Goal: Information Seeking & Learning: Learn about a topic

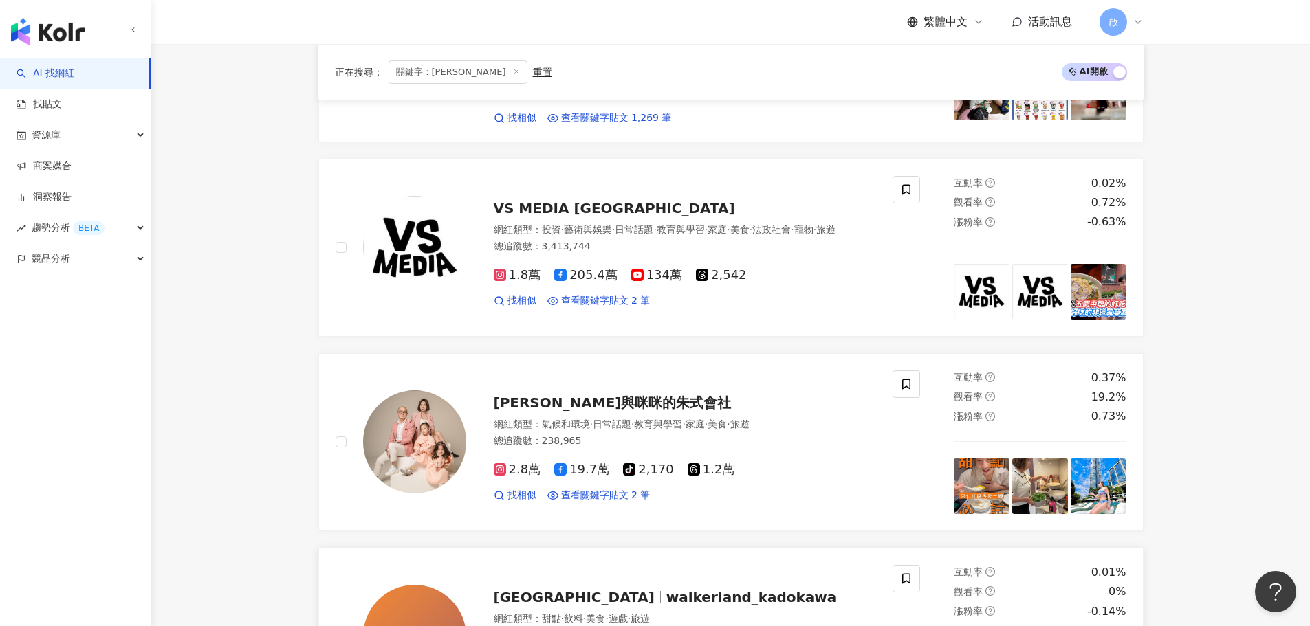
scroll to position [138, 0]
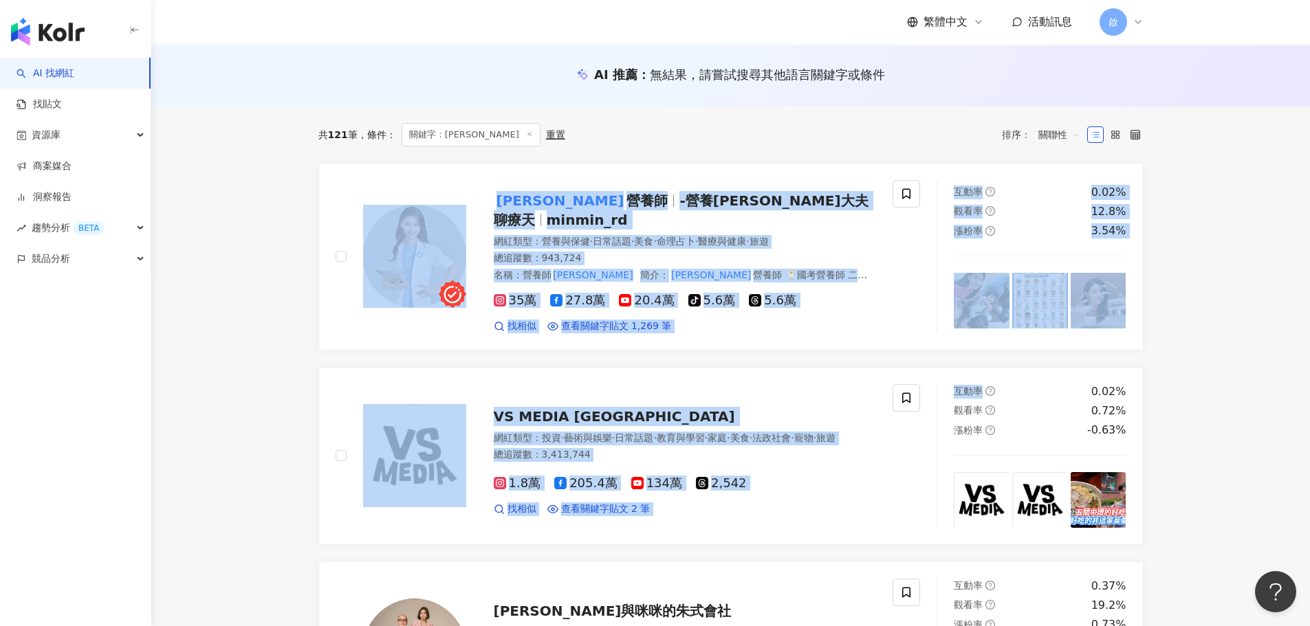
drag, startPoint x: 314, startPoint y: 347, endPoint x: 1054, endPoint y: 356, distance: 740.7
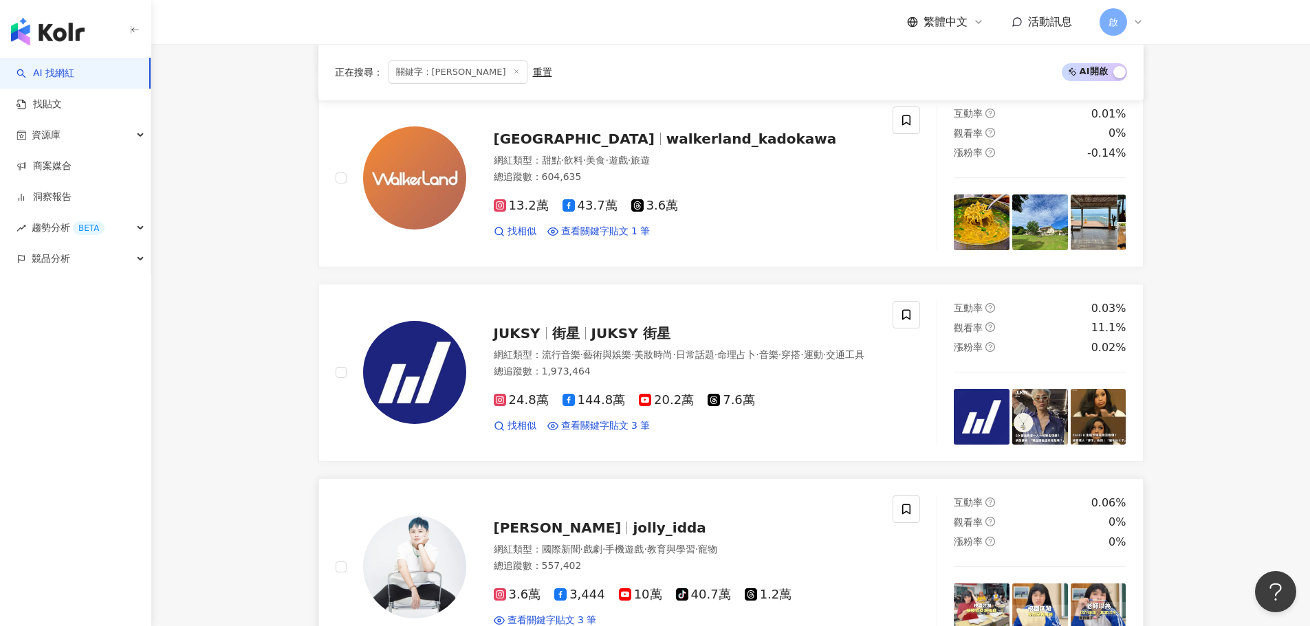
scroll to position [963, 0]
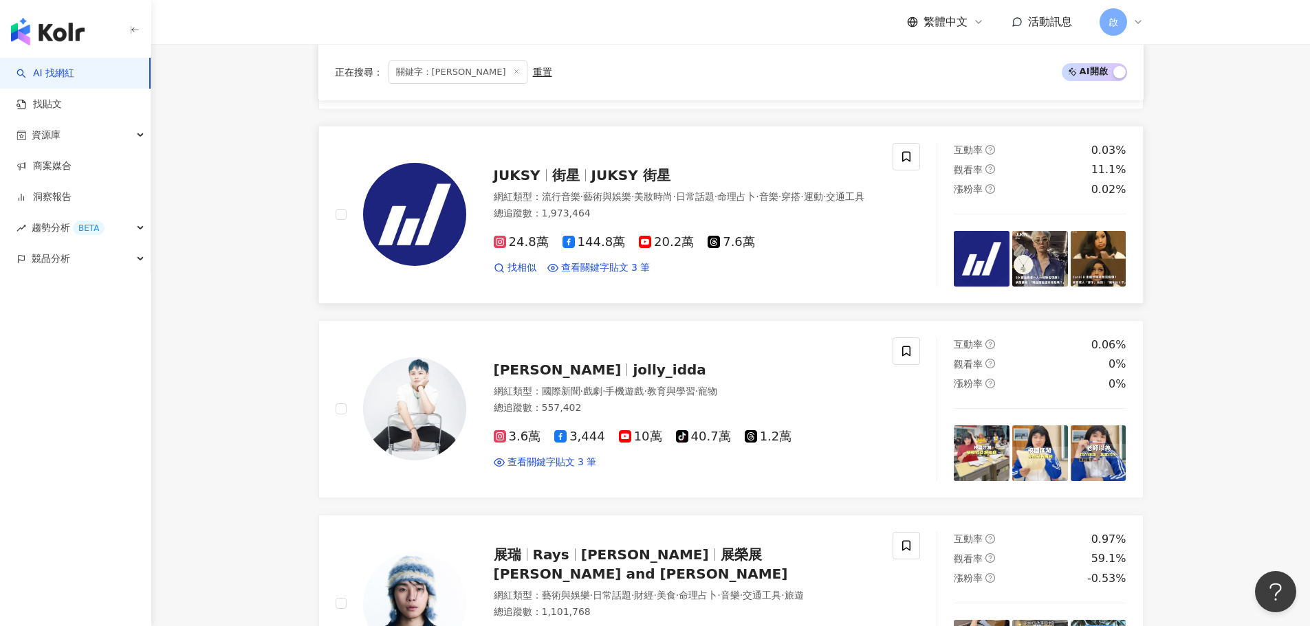
click at [617, 167] on span "JUKSY 街星" at bounding box center [630, 175] width 79 height 17
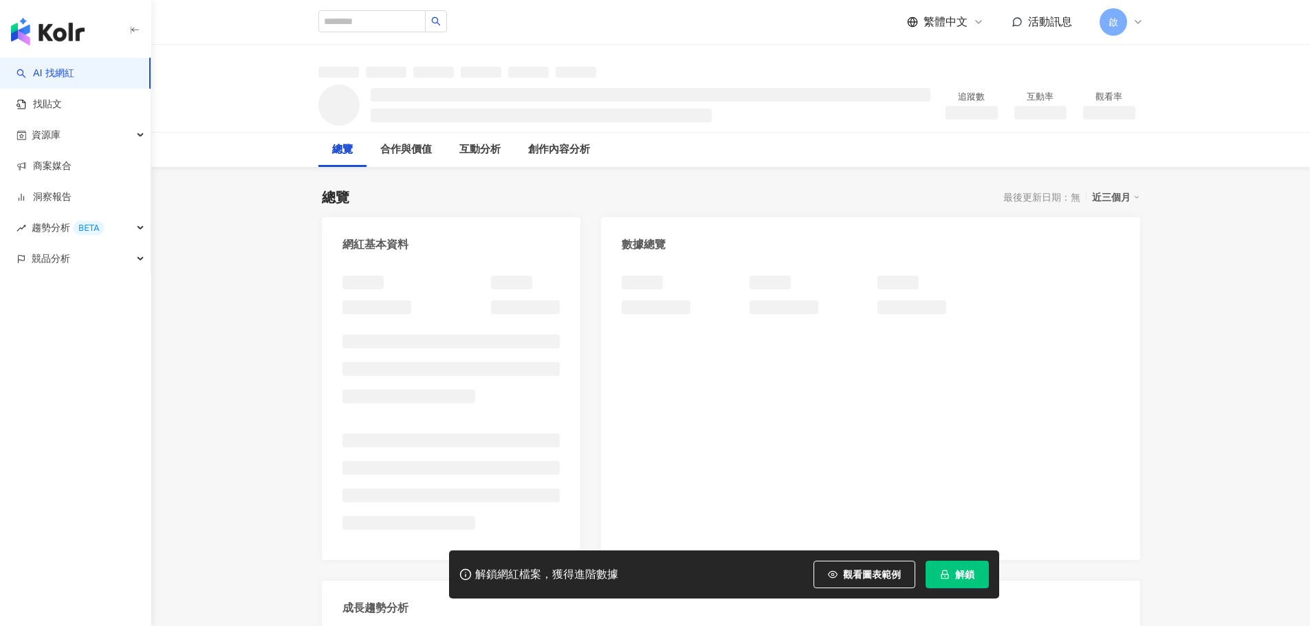
click at [961, 569] on span "解鎖" at bounding box center [964, 574] width 19 height 11
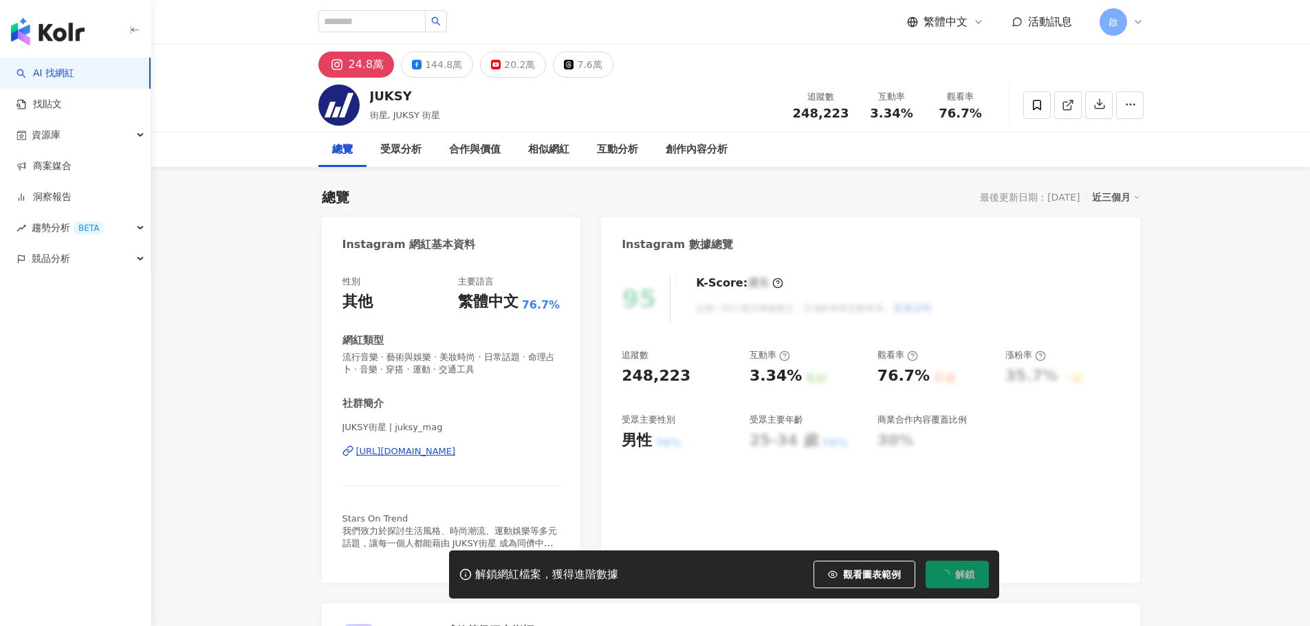
click at [961, 577] on span "解鎖" at bounding box center [964, 574] width 19 height 11
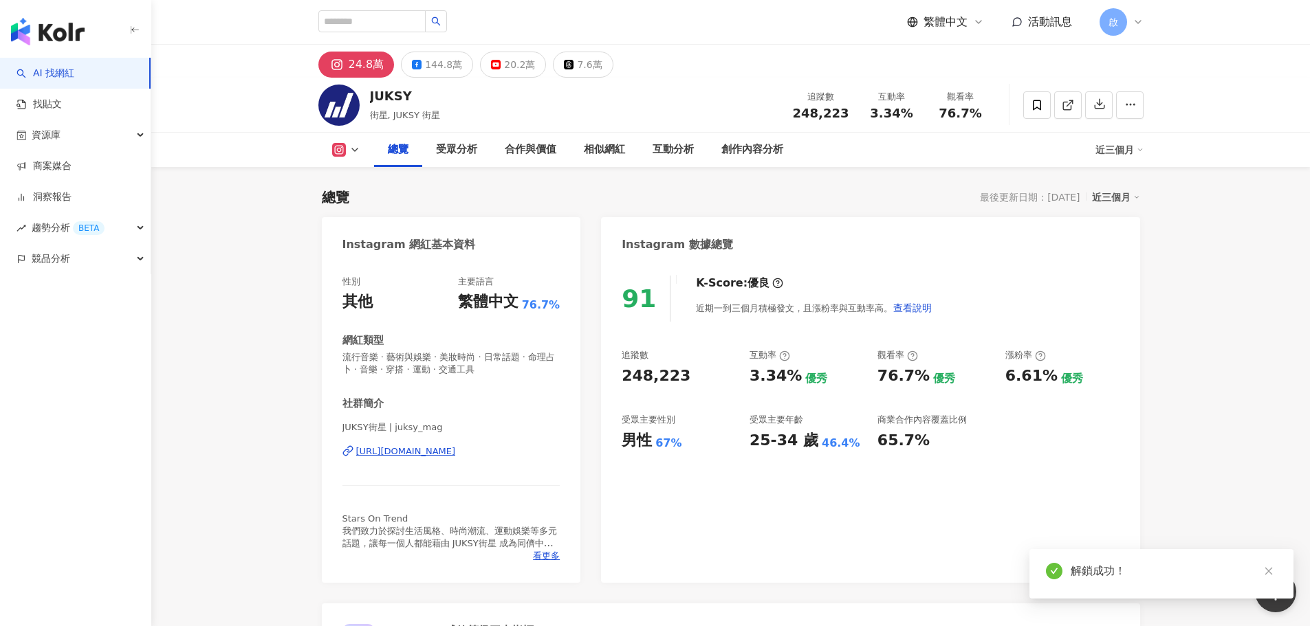
scroll to position [275, 0]
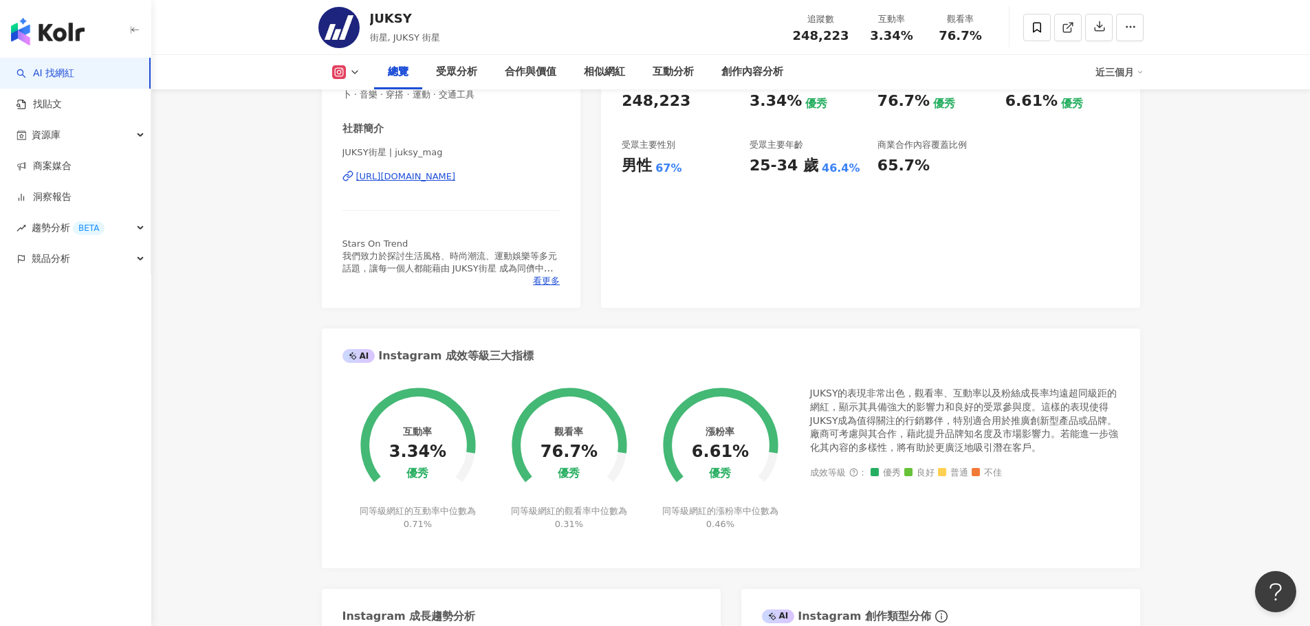
drag, startPoint x: 1231, startPoint y: 315, endPoint x: 1022, endPoint y: 455, distance: 251.4
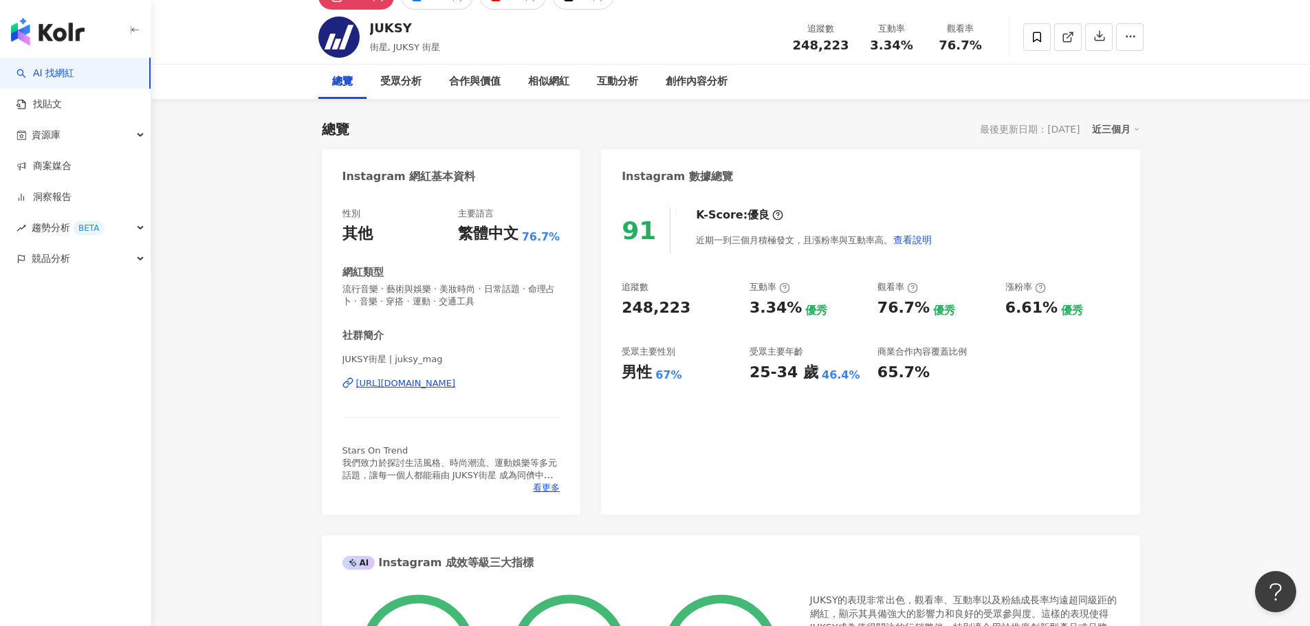
scroll to position [0, 0]
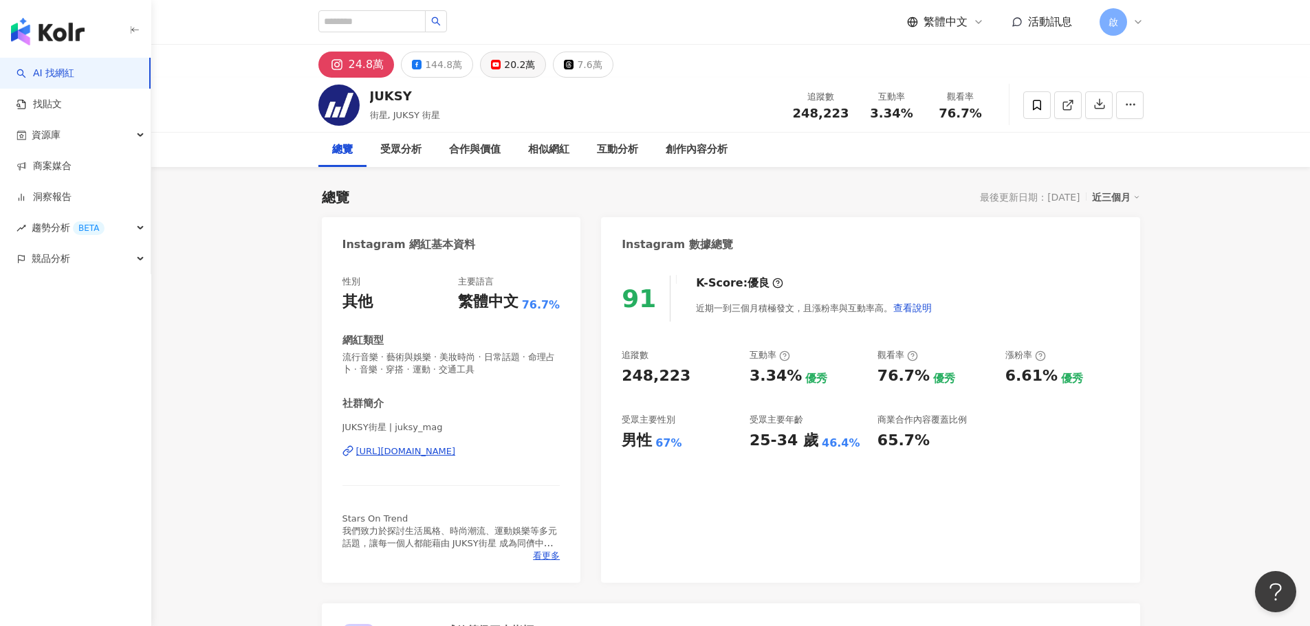
drag, startPoint x: 519, startPoint y: 65, endPoint x: 519, endPoint y: 89, distance: 23.4
click at [519, 65] on div "20.2萬" at bounding box center [519, 64] width 31 height 19
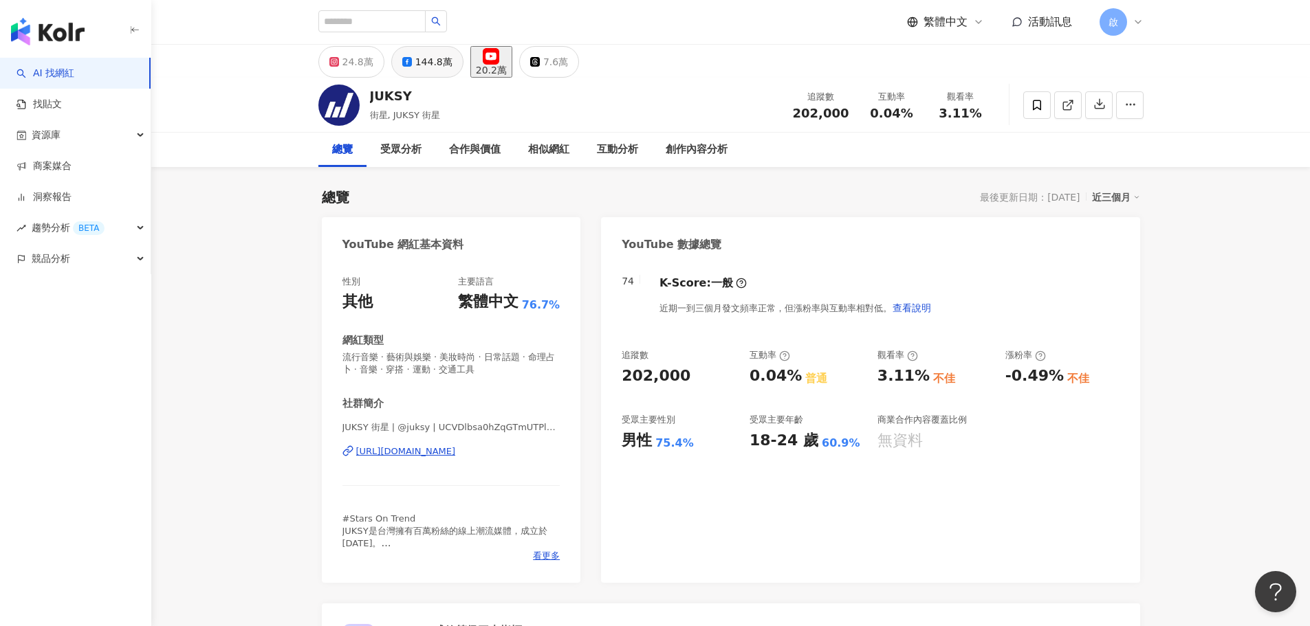
click at [435, 70] on div "144.8萬" at bounding box center [433, 61] width 37 height 19
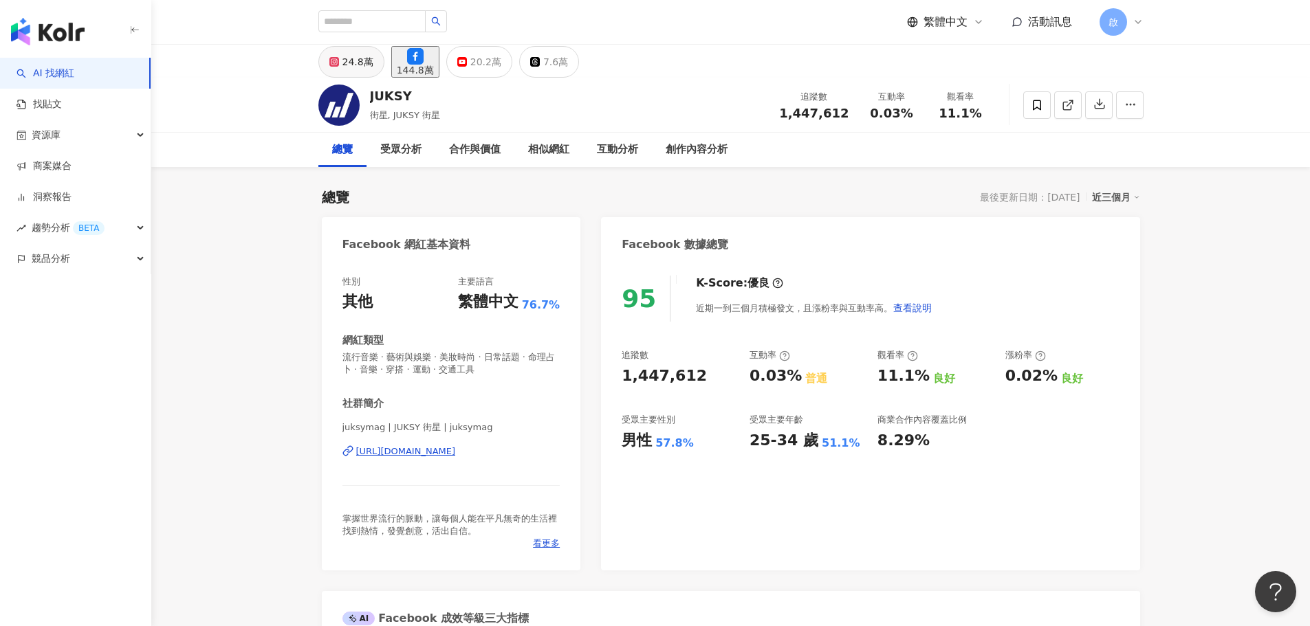
click at [341, 64] on button "24.8萬" at bounding box center [351, 62] width 66 height 32
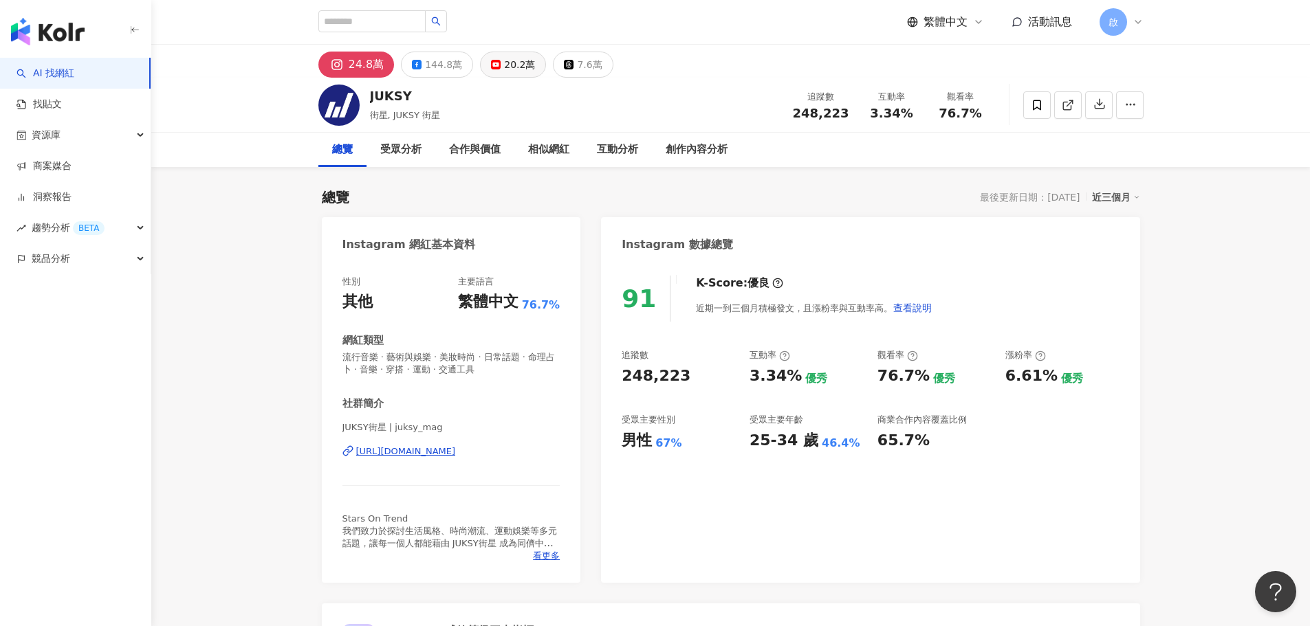
click at [514, 69] on div "20.2萬" at bounding box center [519, 64] width 31 height 19
click at [508, 63] on div "20.2萬" at bounding box center [519, 64] width 31 height 19
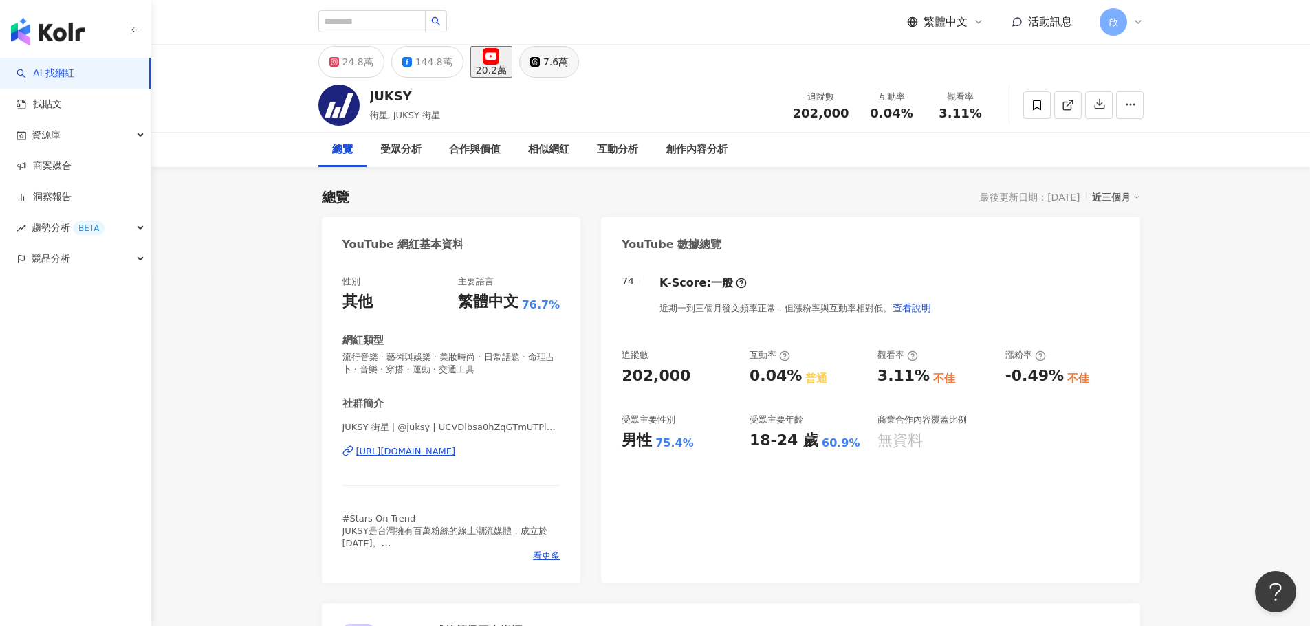
click at [568, 67] on div "7.6萬" at bounding box center [555, 61] width 25 height 19
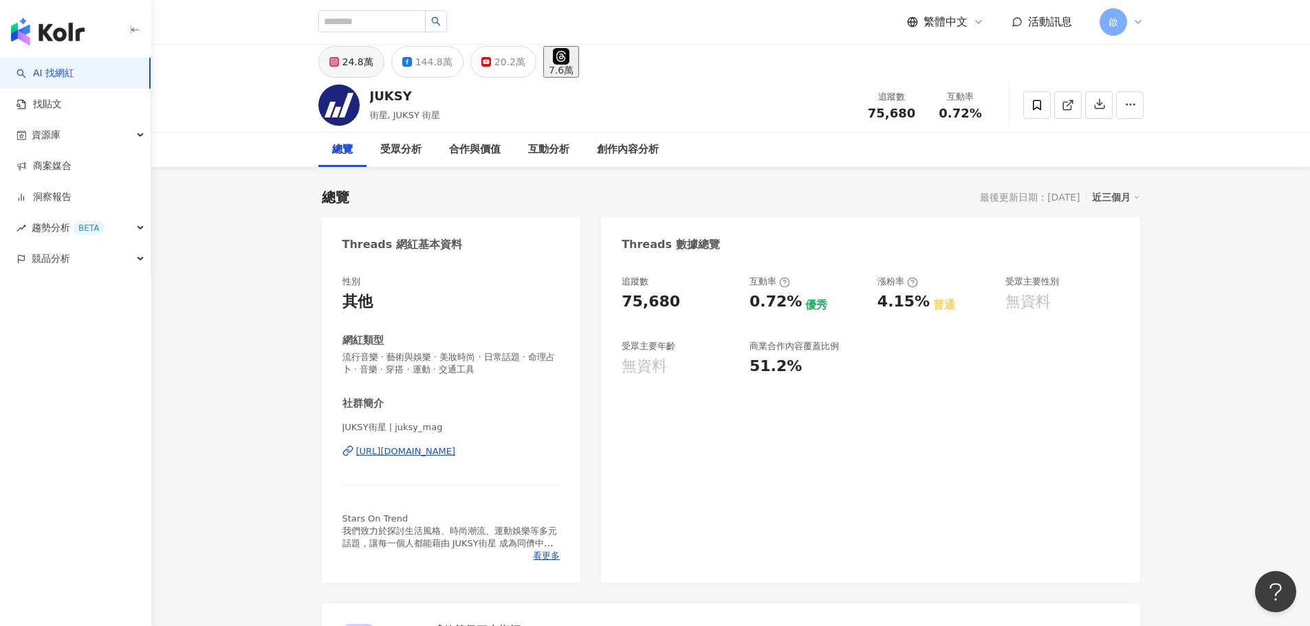
click at [334, 53] on button "24.8萬" at bounding box center [351, 62] width 66 height 32
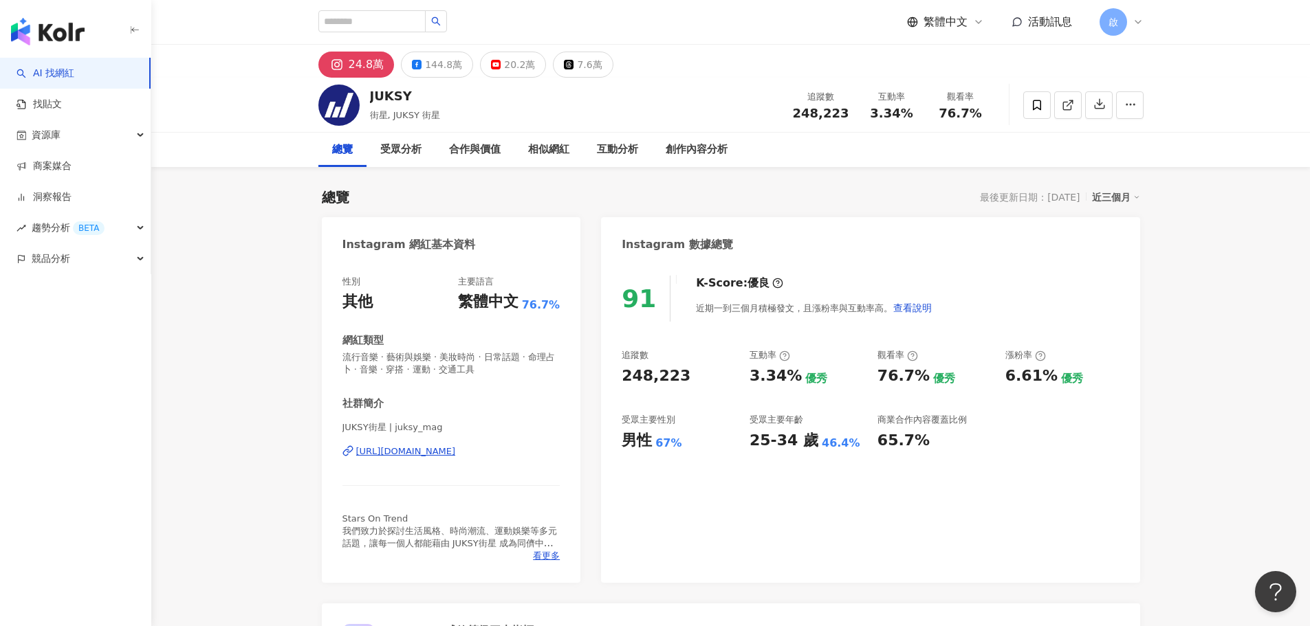
click at [342, 44] on header "繁體中文 活動訊息 啟" at bounding box center [730, 22] width 1159 height 45
click at [346, 28] on input "search" at bounding box center [371, 21] width 107 height 22
type input "**"
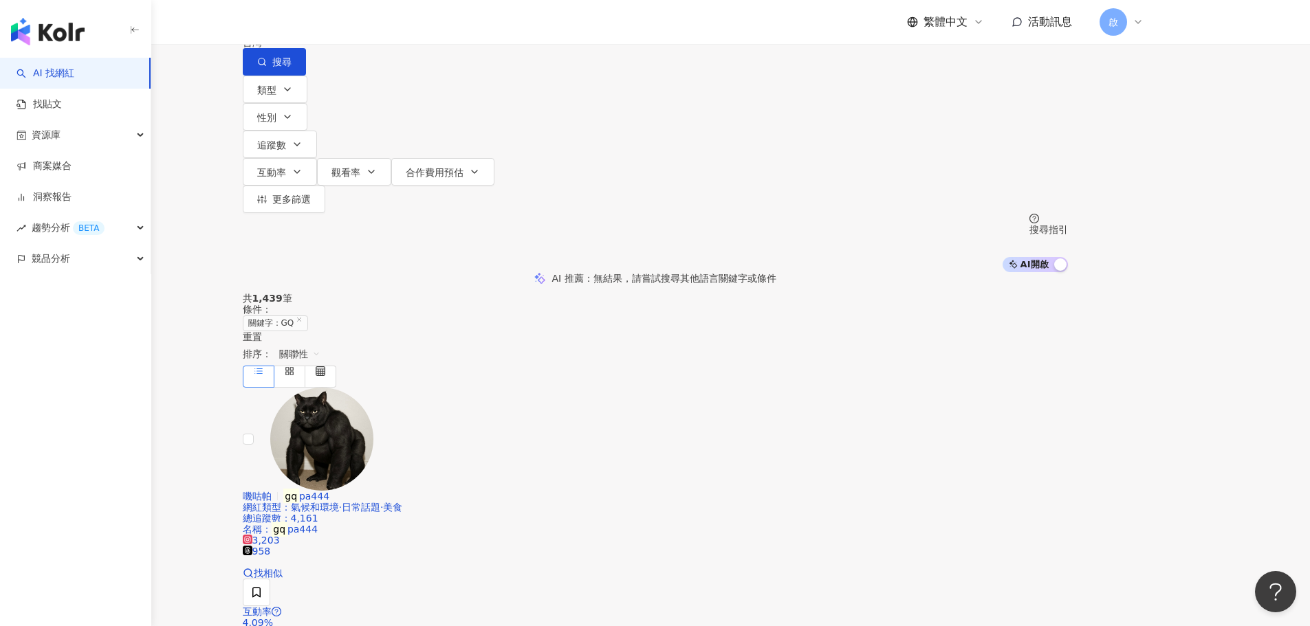
click at [443, 26] on input "**" at bounding box center [386, 13] width 111 height 26
type input "*********"
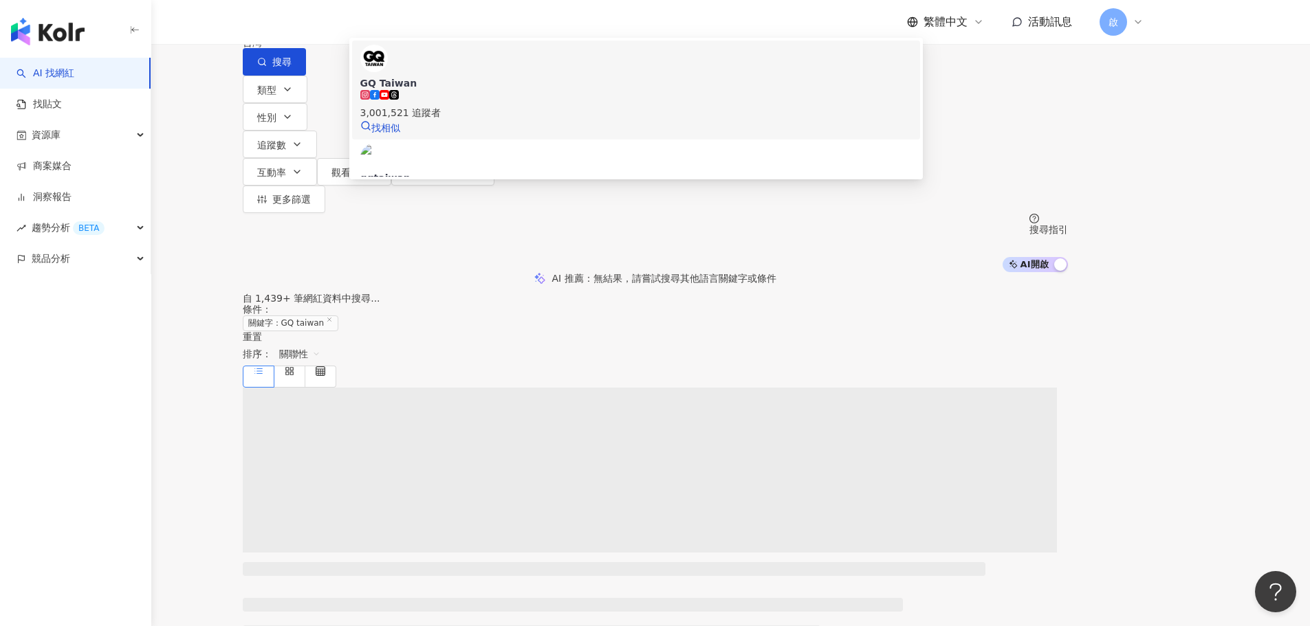
click at [569, 90] on span "GQ Taiwan" at bounding box center [635, 83] width 551 height 14
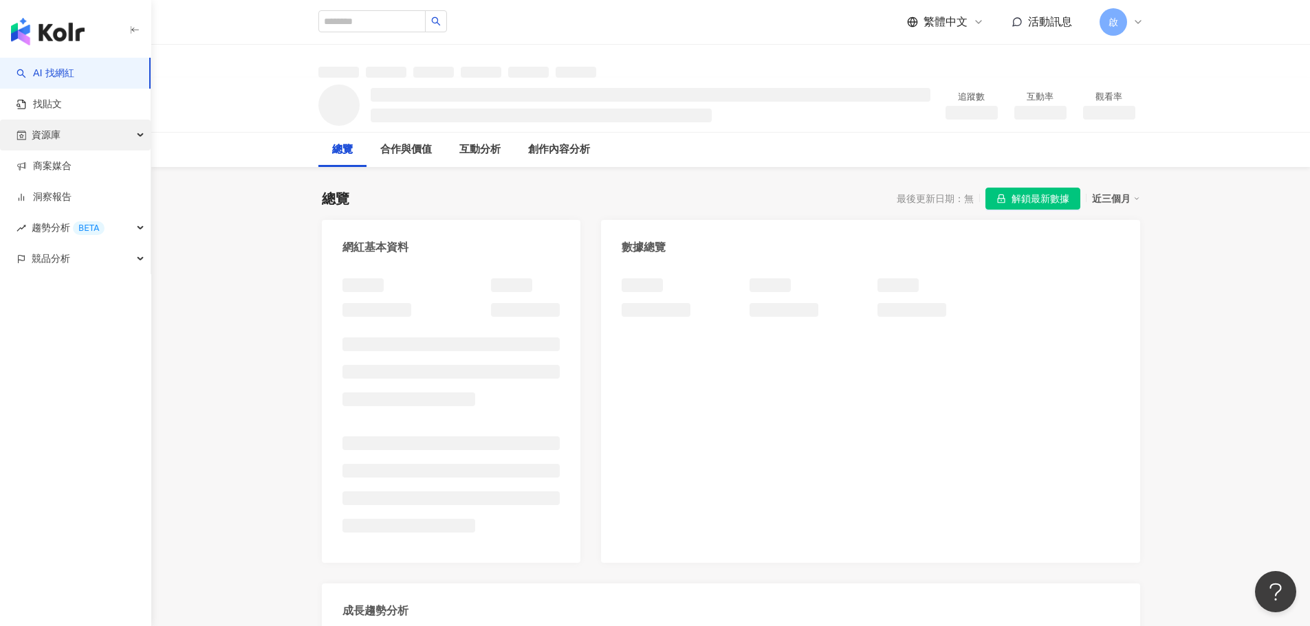
click at [96, 144] on div "資源庫" at bounding box center [75, 135] width 151 height 31
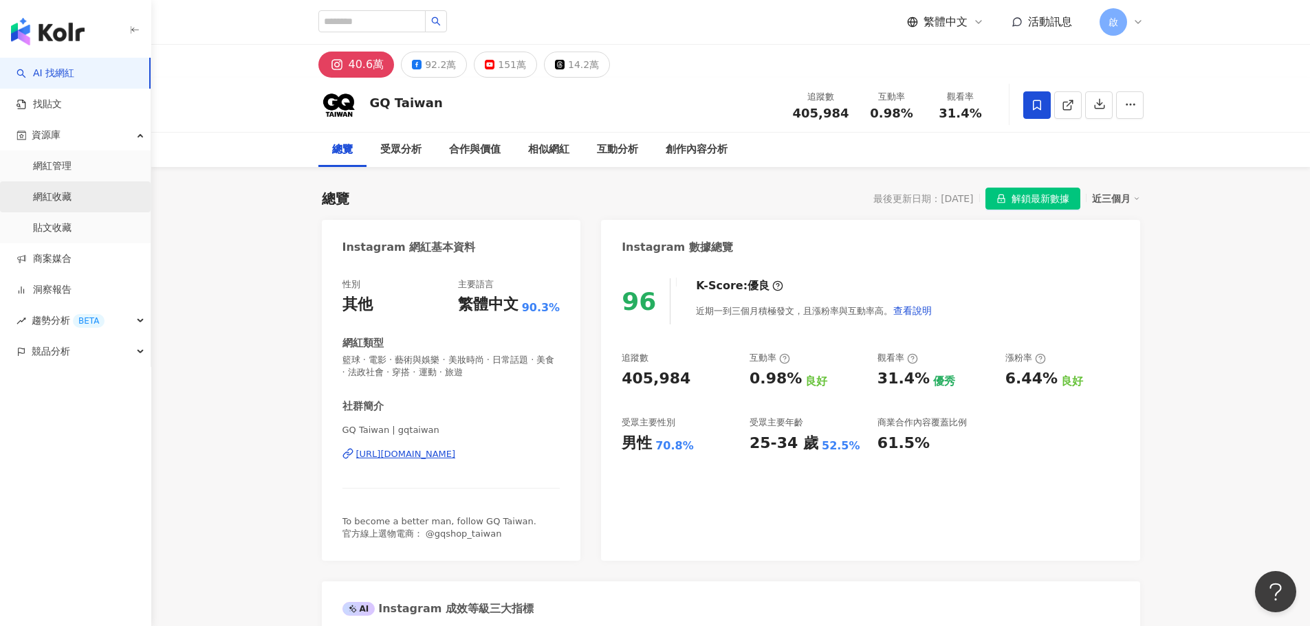
drag, startPoint x: 77, startPoint y: 204, endPoint x: 968, endPoint y: 349, distance: 903.0
click at [72, 204] on link "網紅收藏" at bounding box center [52, 197] width 39 height 14
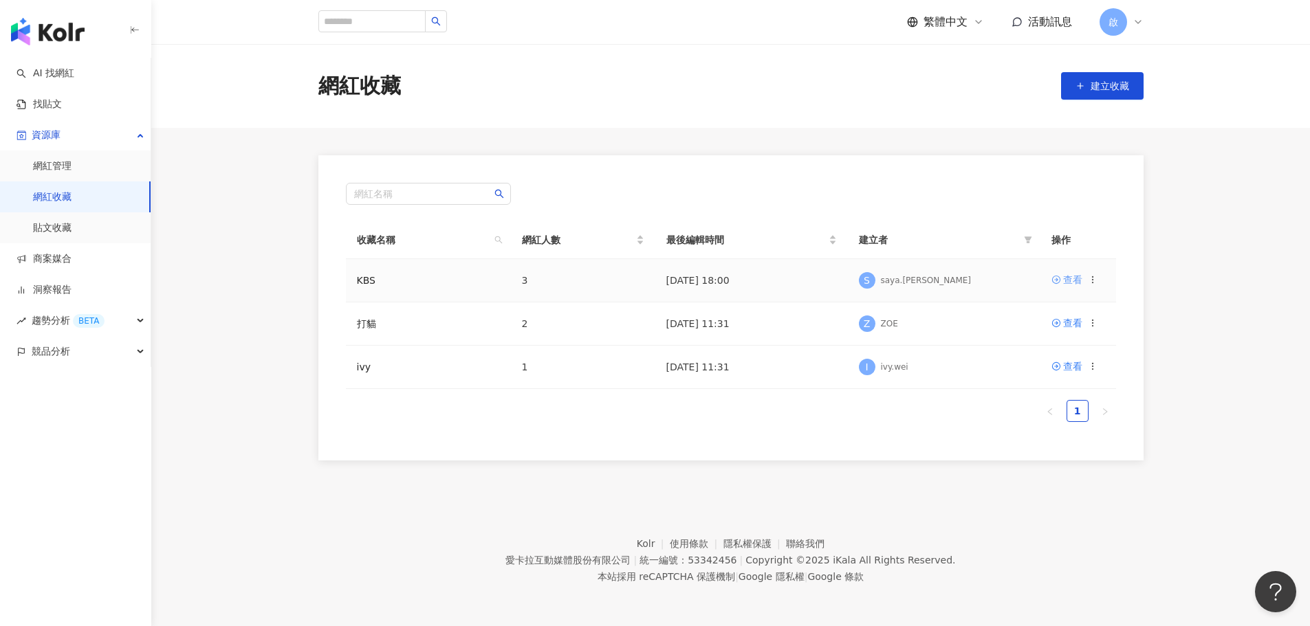
click at [1073, 278] on div "查看" at bounding box center [1072, 279] width 19 height 15
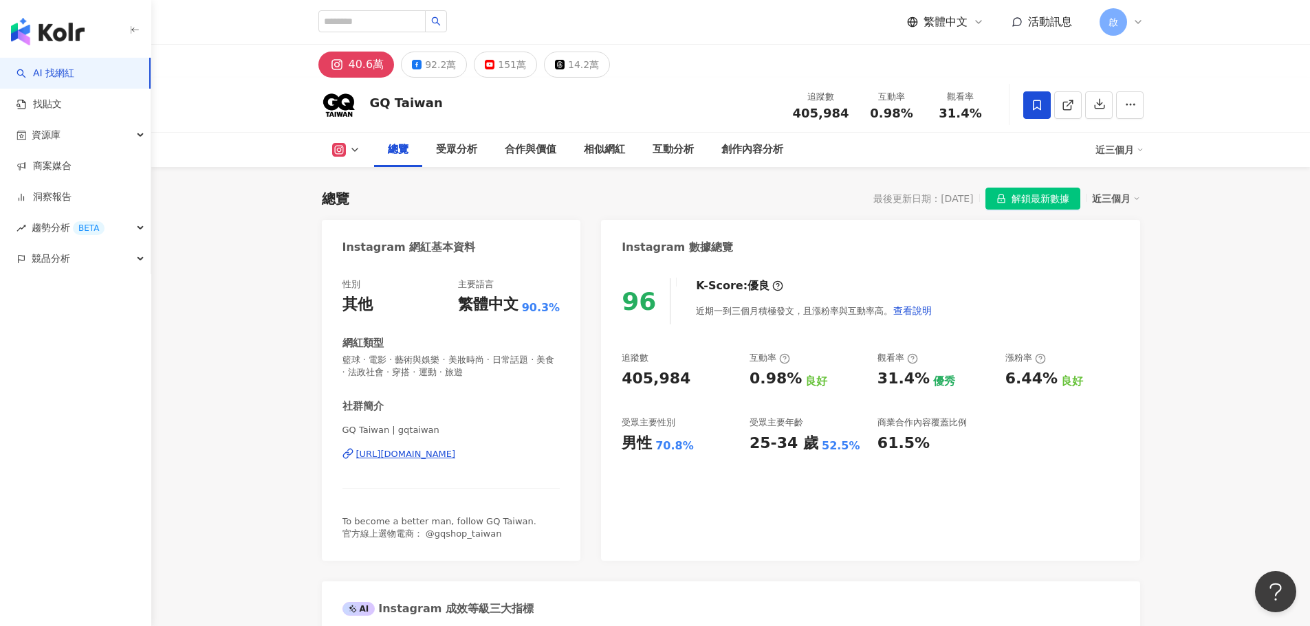
click at [113, 125] on div "資源庫" at bounding box center [75, 135] width 151 height 31
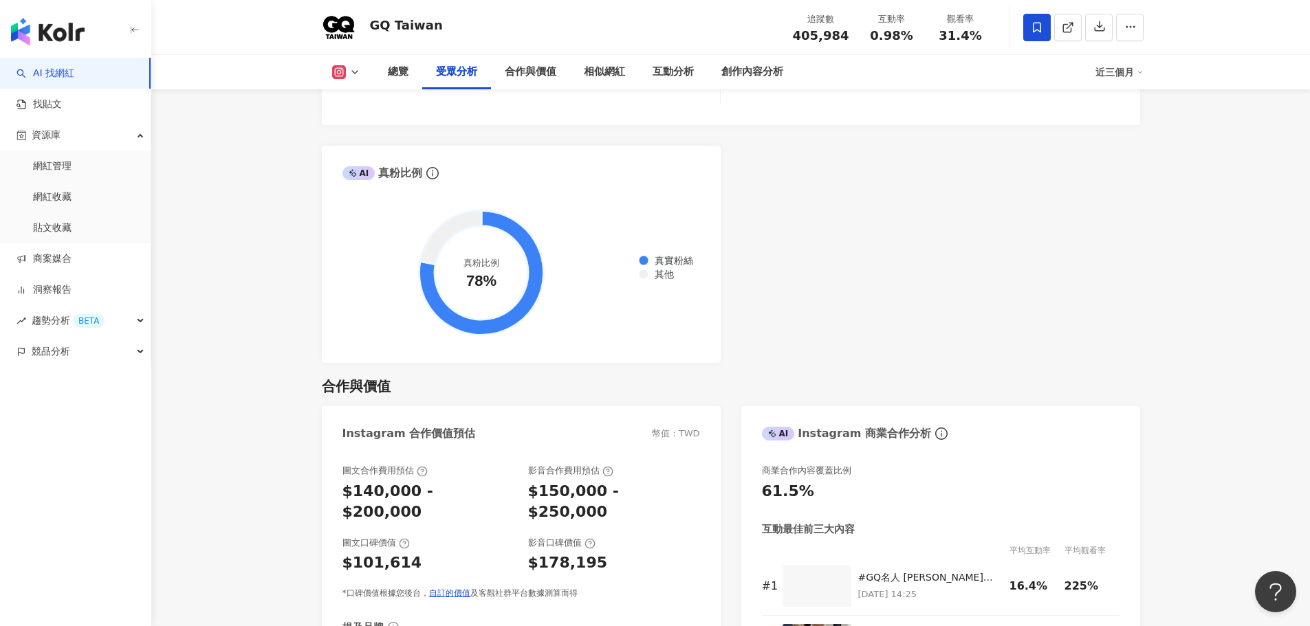
scroll to position [1719, 0]
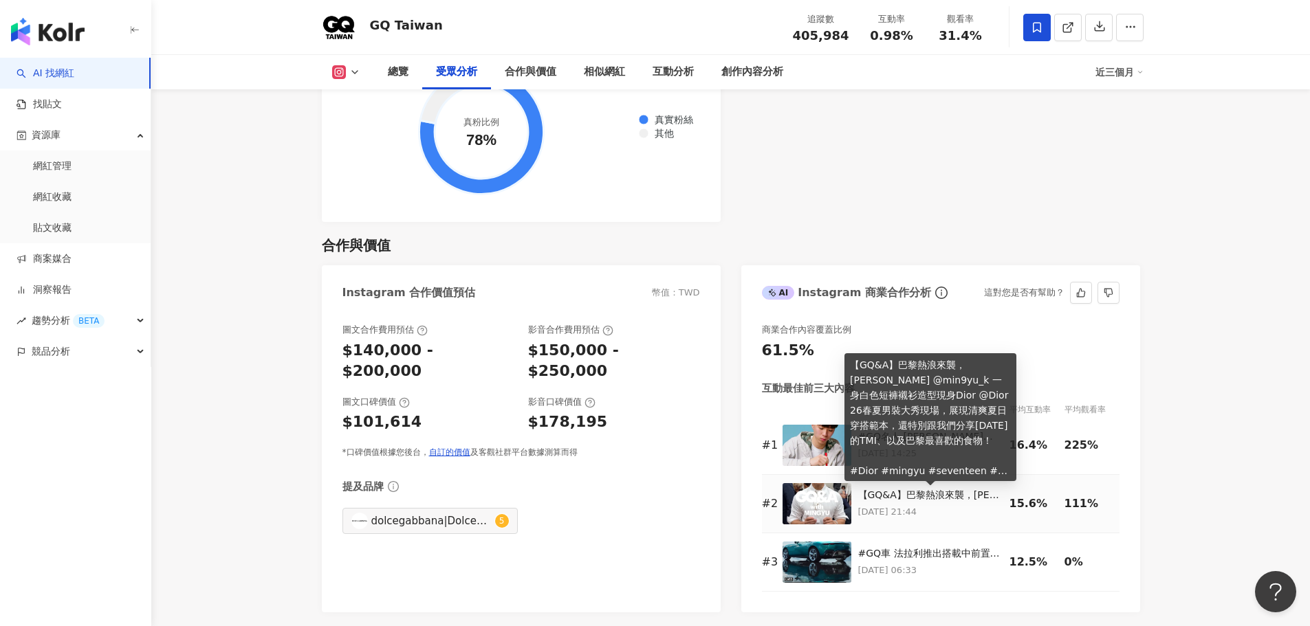
click at [892, 490] on div "【GQ&A】巴黎熱浪來襲，珉奎 @min9yu_k 一身白色短褲襯衫造型現身Dior @Dior 26春夏男裝大秀現場，展現清爽夏日穿搭範本，還特別跟我們分享…" at bounding box center [930, 496] width 144 height 14
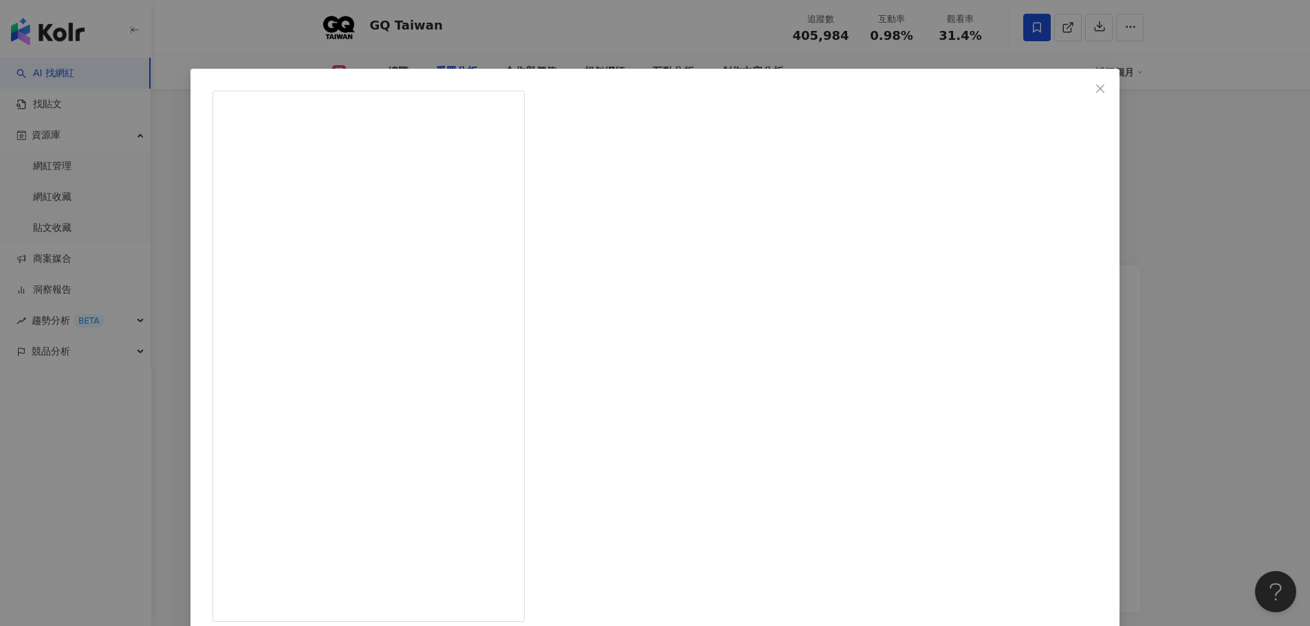
click at [1095, 87] on icon "close" at bounding box center [1100, 88] width 11 height 11
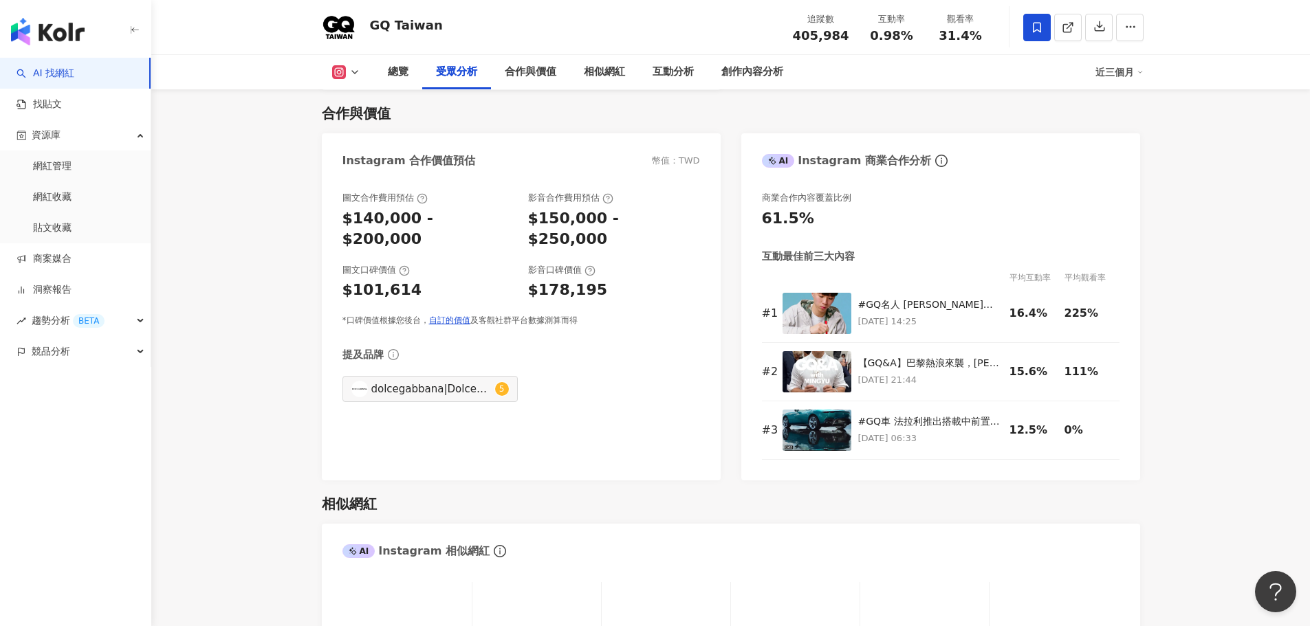
scroll to position [1925, 0]
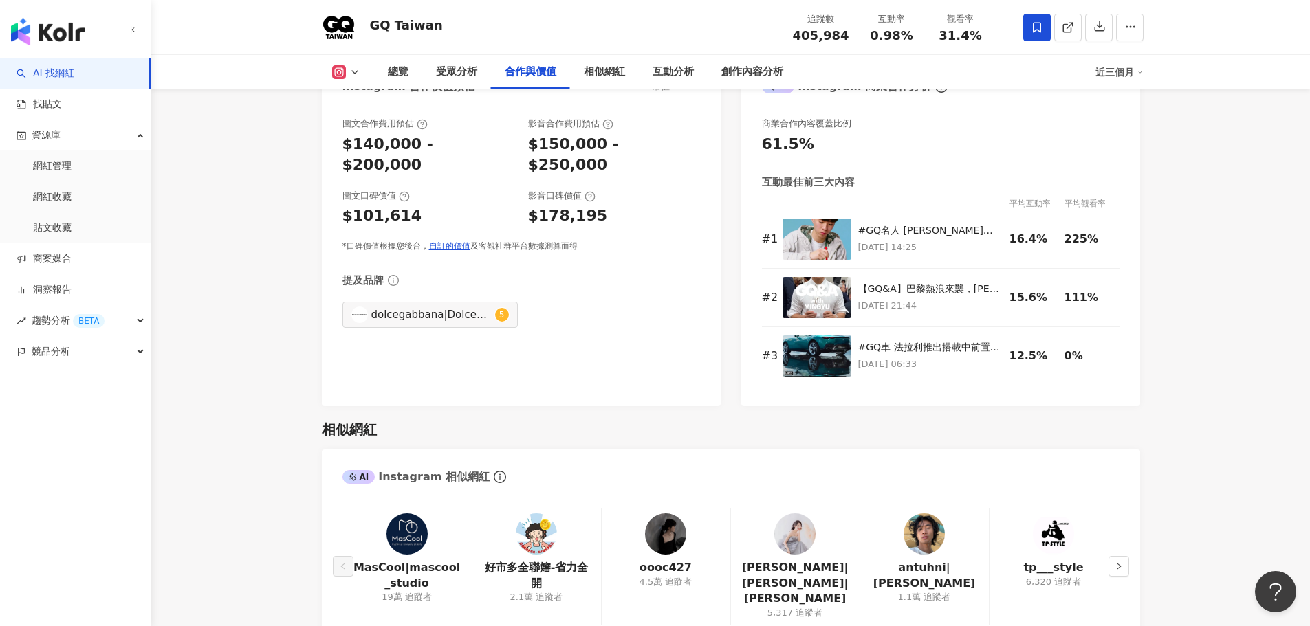
click at [124, 473] on div "AI 找網紅 找貼文 資源庫 網紅管理 網紅收藏 貼文收藏 商案媒合 洞察報告 趨勢分析 BETA 競品分析" at bounding box center [75, 342] width 151 height 569
drag, startPoint x: 1244, startPoint y: 301, endPoint x: 1237, endPoint y: 304, distance: 7.4
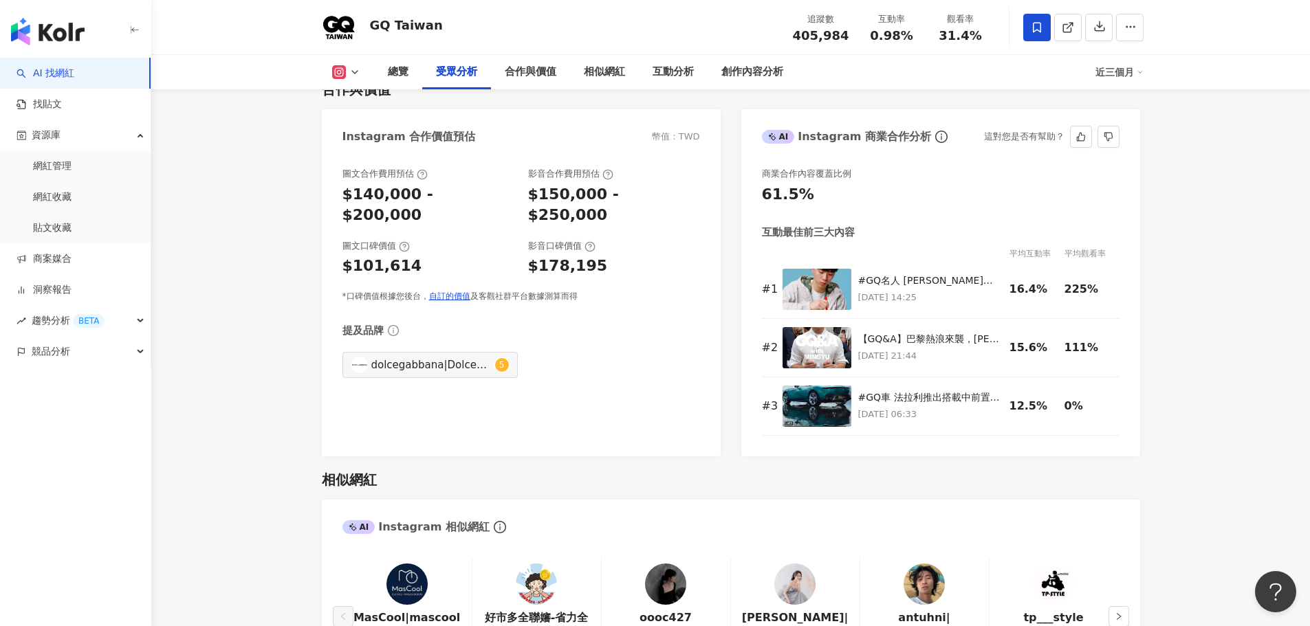
scroll to position [1513, 0]
